Goal: Task Accomplishment & Management: Use online tool/utility

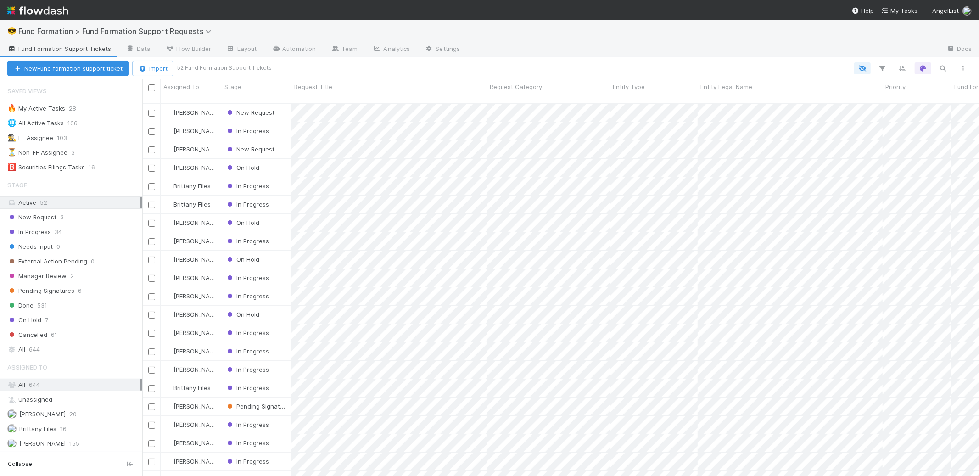
scroll to position [373, 829]
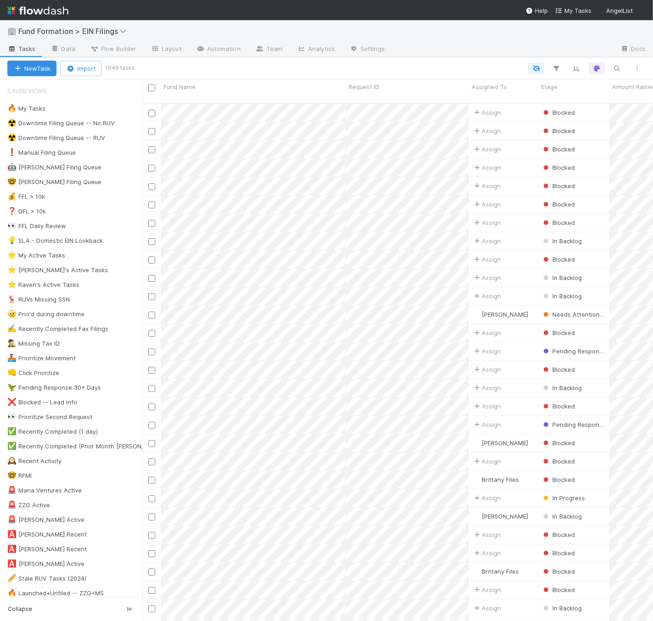
scroll to position [518, 502]
click at [43, 517] on div "🚨 Alex Pattis Active" at bounding box center [45, 519] width 77 height 11
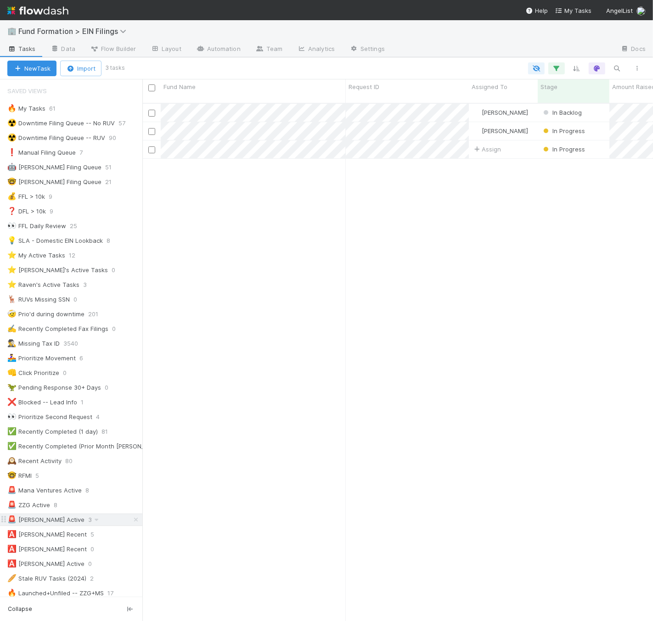
scroll to position [518, 502]
click at [72, 432] on div "✅ Recently Completed (1 day)" at bounding box center [52, 431] width 90 height 11
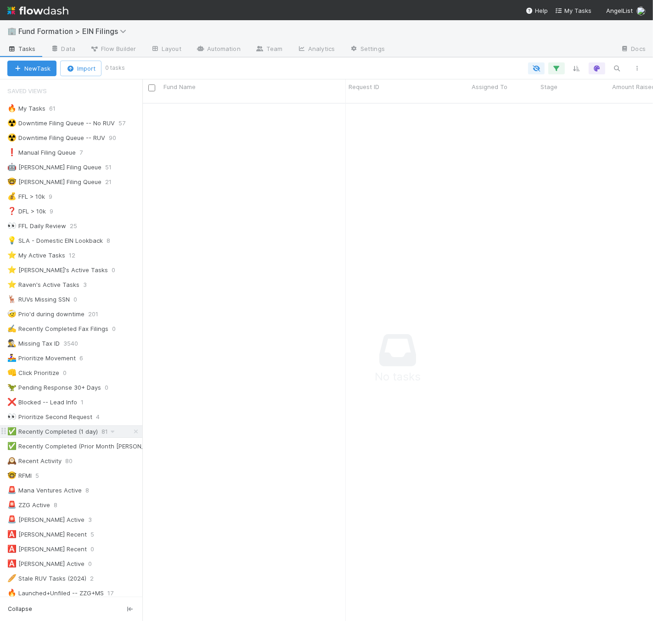
scroll to position [510, 495]
click at [559, 68] on icon "button" at bounding box center [556, 68] width 9 height 8
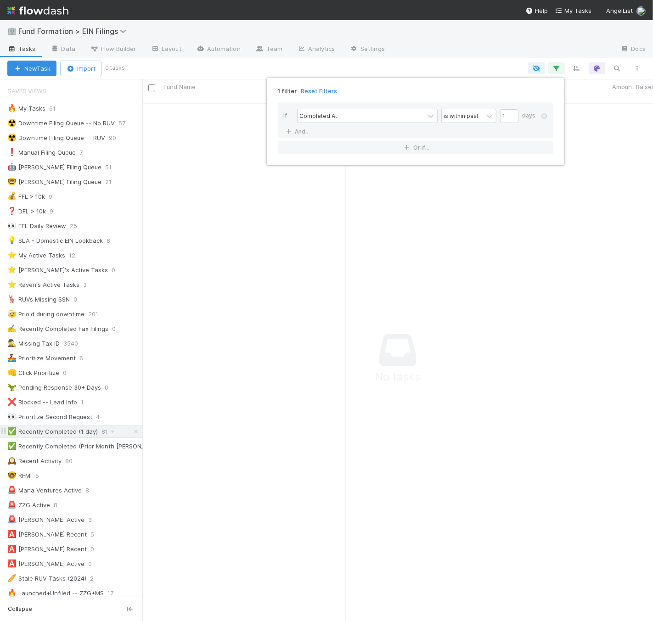
click at [92, 425] on div "1 filter Reset Filters If Completed At is within past 1 days And.. Or if..." at bounding box center [326, 310] width 653 height 621
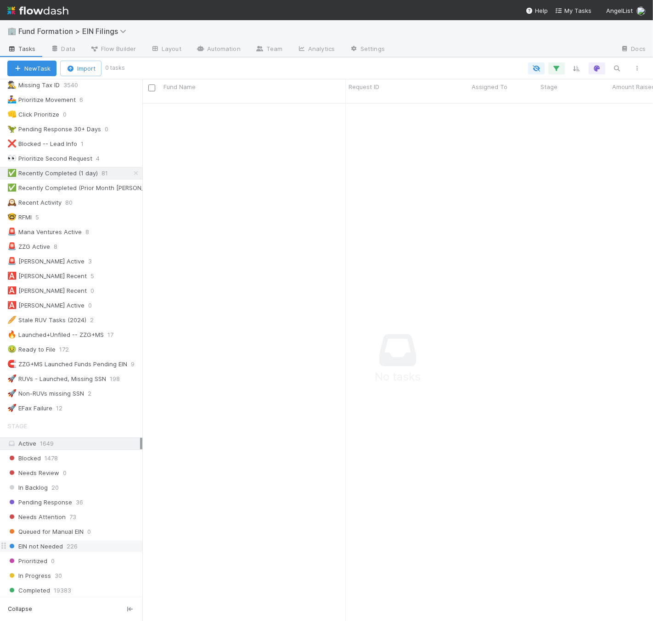
scroll to position [380, 0]
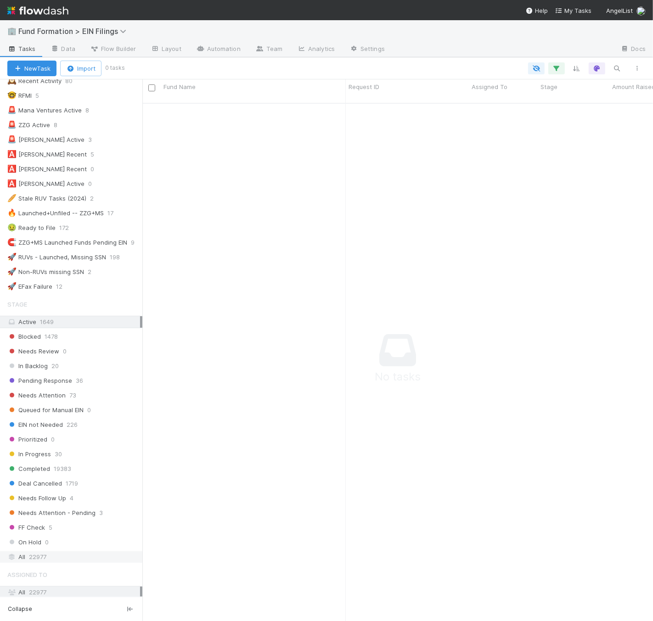
click at [103, 561] on div "All 22977" at bounding box center [73, 556] width 133 height 11
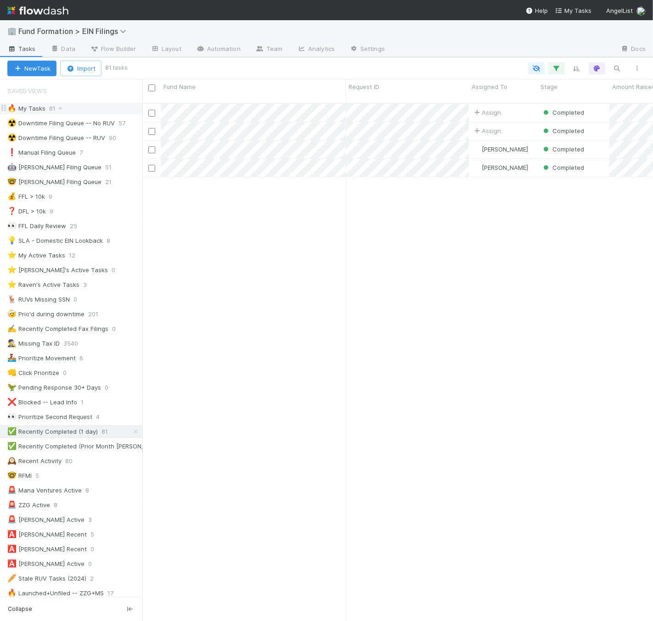
click at [103, 114] on div "🔥 My Tasks 61" at bounding box center [74, 108] width 135 height 11
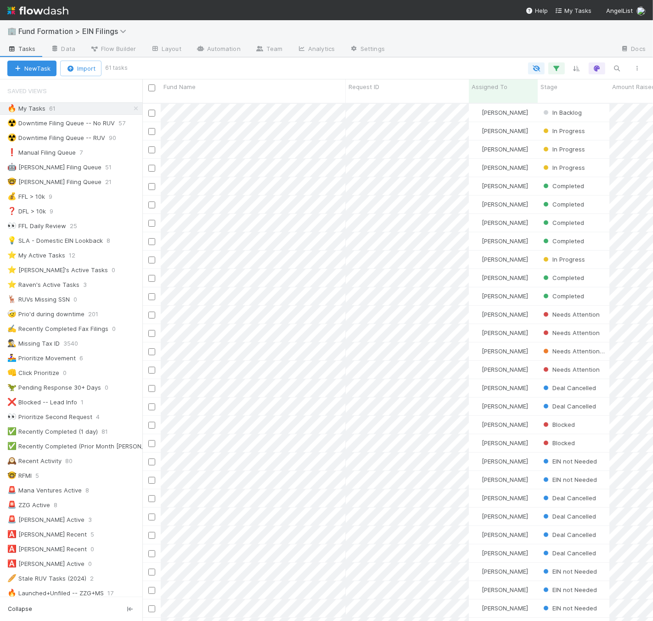
scroll to position [518, 502]
click at [554, 68] on icon "button" at bounding box center [556, 68] width 9 height 8
click at [505, 116] on div "is current user" at bounding box center [502, 116] width 38 height 8
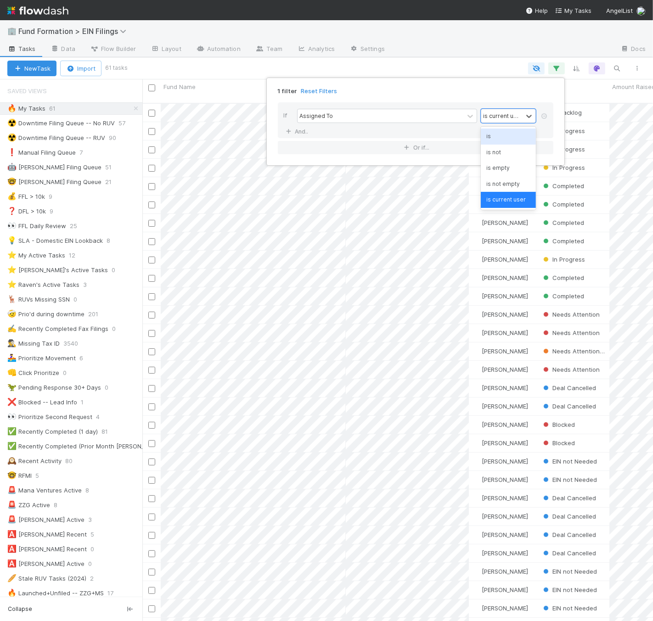
click at [494, 127] on div "is is not is empty is not empty is current user" at bounding box center [507, 168] width 55 height 83
click at [496, 134] on div "is" at bounding box center [507, 136] width 55 height 16
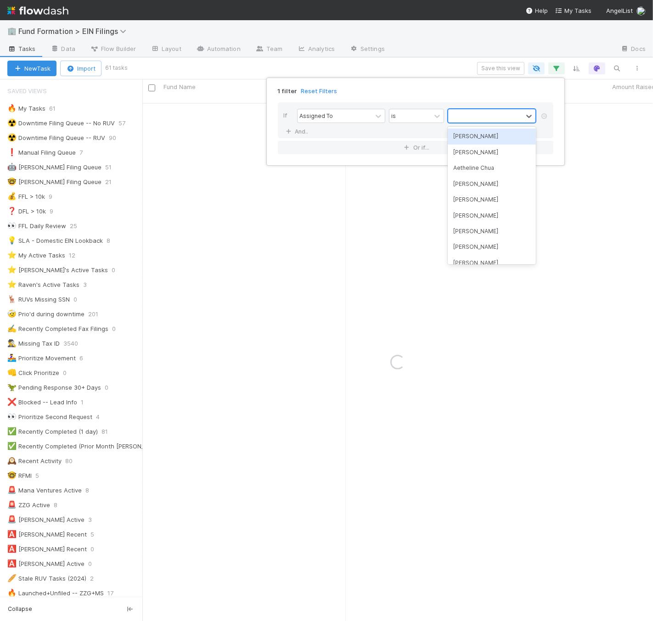
click at [496, 115] on div at bounding box center [485, 115] width 74 height 13
type input "f"
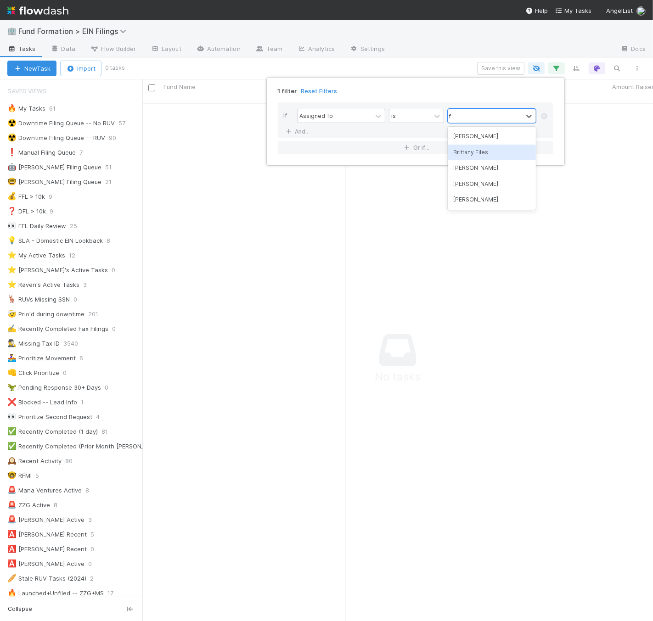
scroll to position [510, 495]
click at [482, 153] on div "Brittany Files" at bounding box center [491, 153] width 88 height 16
click at [428, 89] on div "1 filter Reset Filters" at bounding box center [415, 88] width 290 height 13
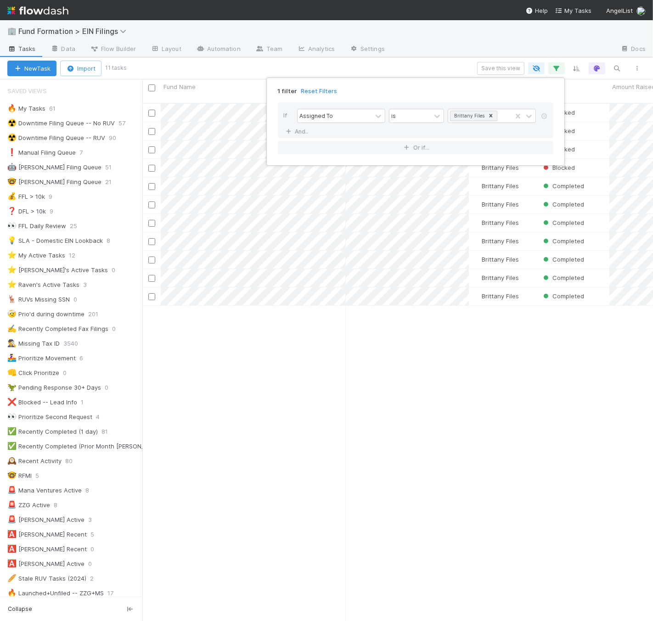
click at [433, 69] on div "1 filter Reset Filters If Assigned To is Brittany Files And.. Or if..." at bounding box center [326, 310] width 653 height 621
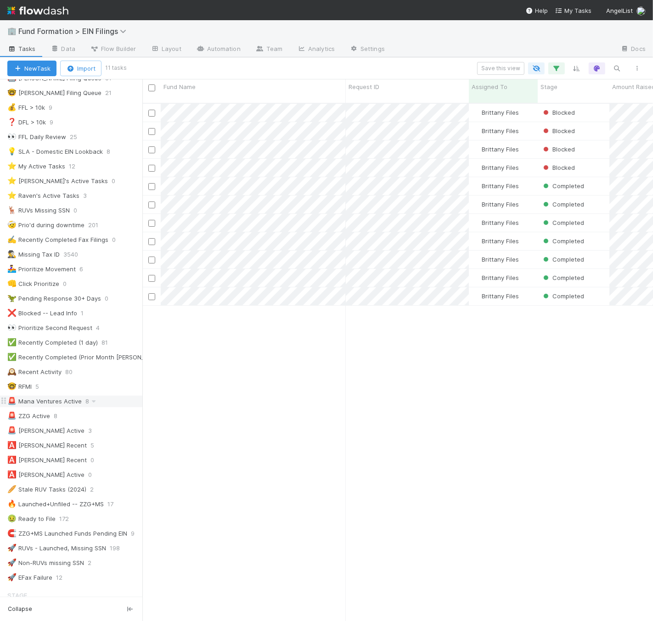
scroll to position [90, 0]
click at [94, 429] on div "🚨 Alex Pattis Active 3" at bounding box center [74, 429] width 135 height 11
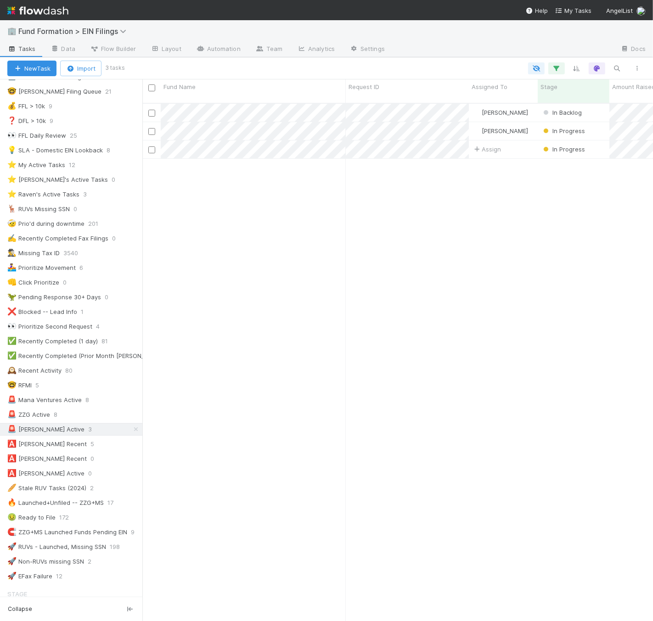
scroll to position [518, 502]
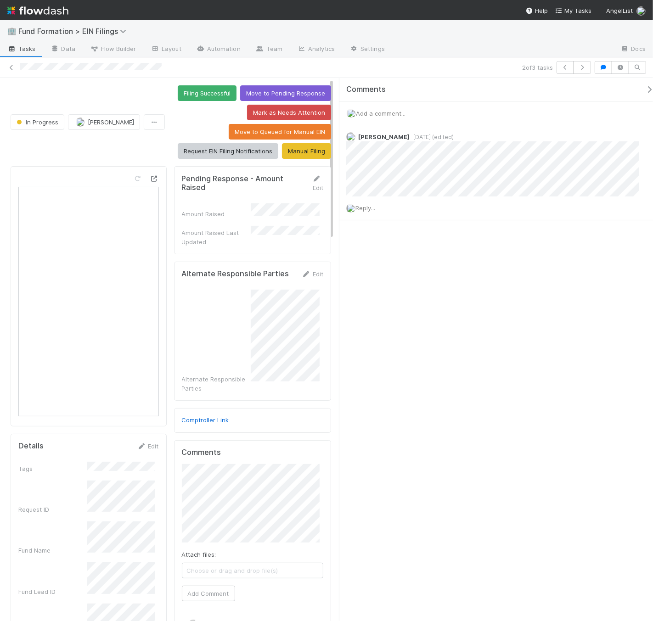
click at [154, 177] on div at bounding box center [89, 296] width 156 height 260
click at [152, 178] on icon at bounding box center [154, 179] width 9 height 6
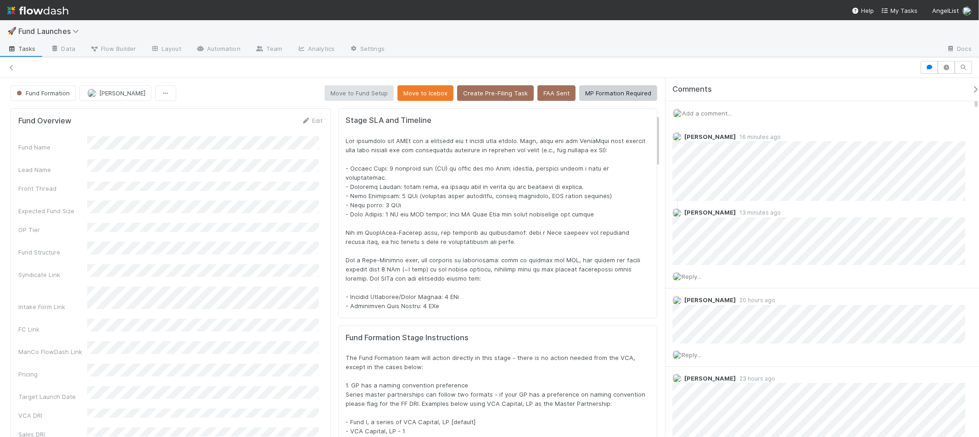
scroll to position [245, 0]
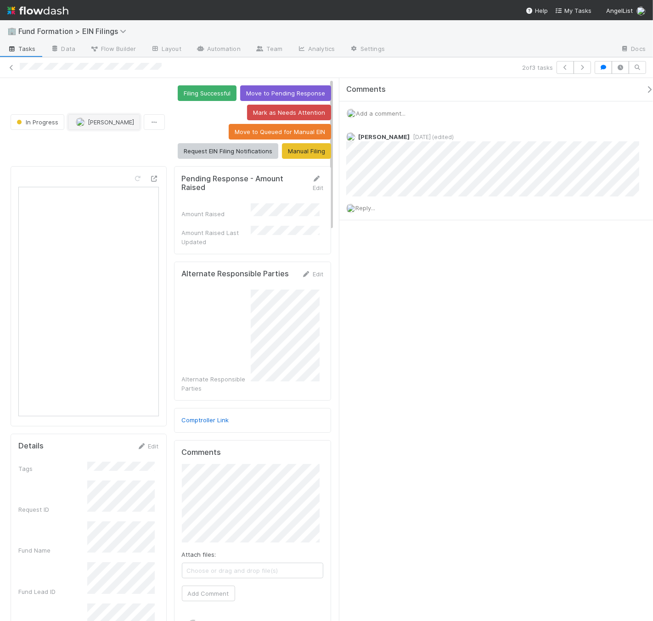
click at [98, 121] on span "[PERSON_NAME]" at bounding box center [111, 121] width 46 height 7
click at [106, 100] on div at bounding box center [326, 310] width 653 height 621
click at [73, 123] on button "[PERSON_NAME]" at bounding box center [104, 122] width 72 height 16
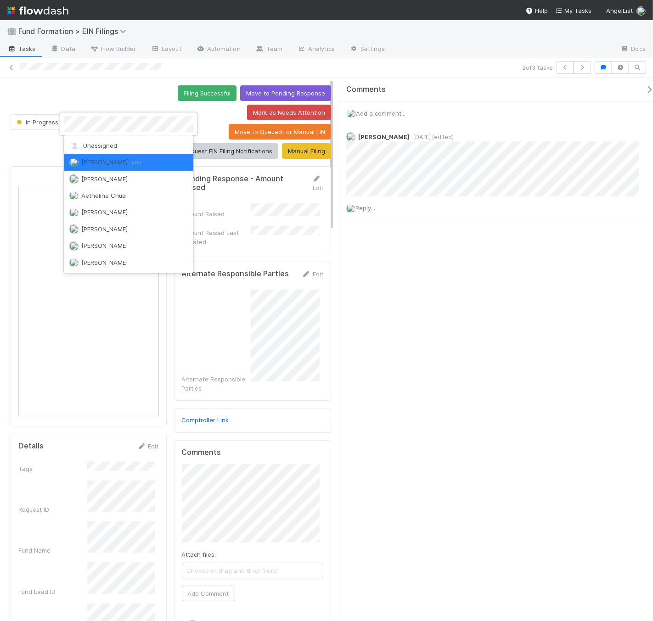
click at [105, 83] on div at bounding box center [326, 310] width 653 height 621
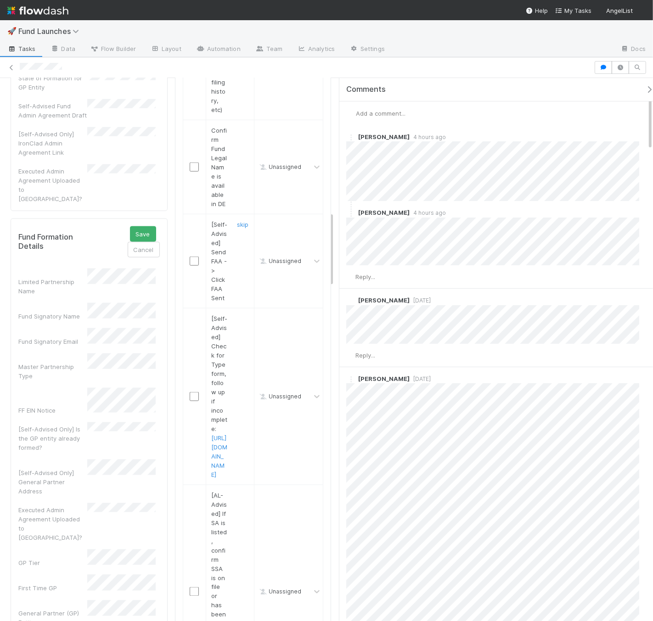
scroll to position [965, 0]
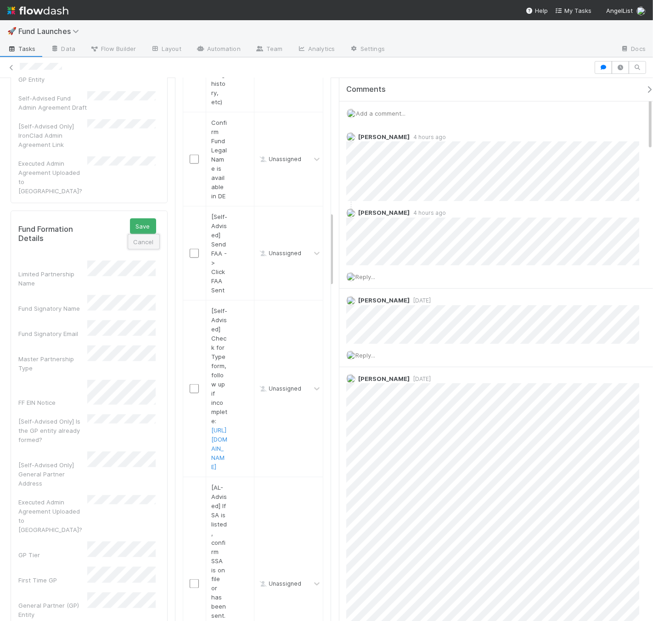
click at [134, 234] on button "Cancel" at bounding box center [144, 242] width 32 height 16
